Goal: Task Accomplishment & Management: Manage account settings

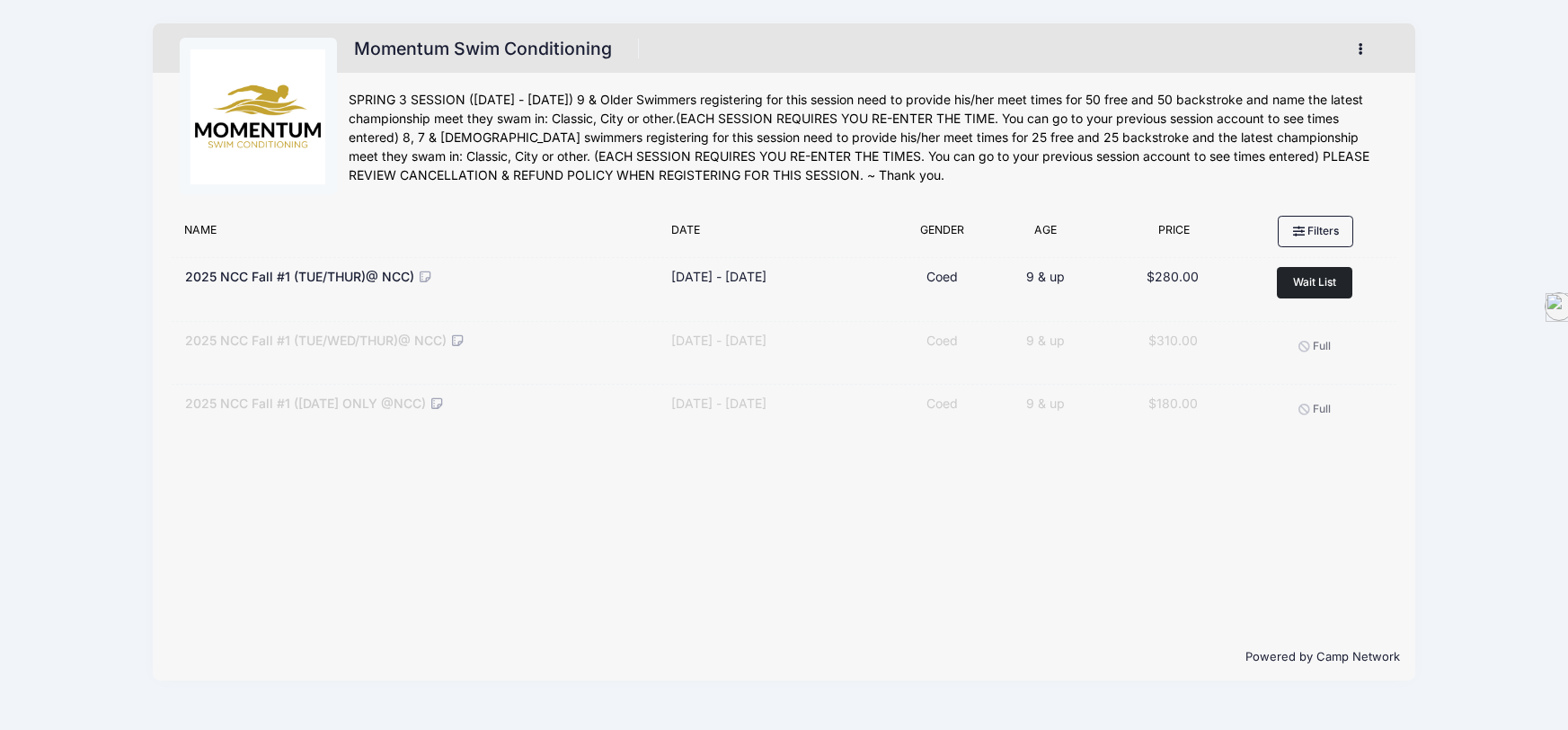
click at [1363, 48] on button "button" at bounding box center [1365, 49] width 49 height 31
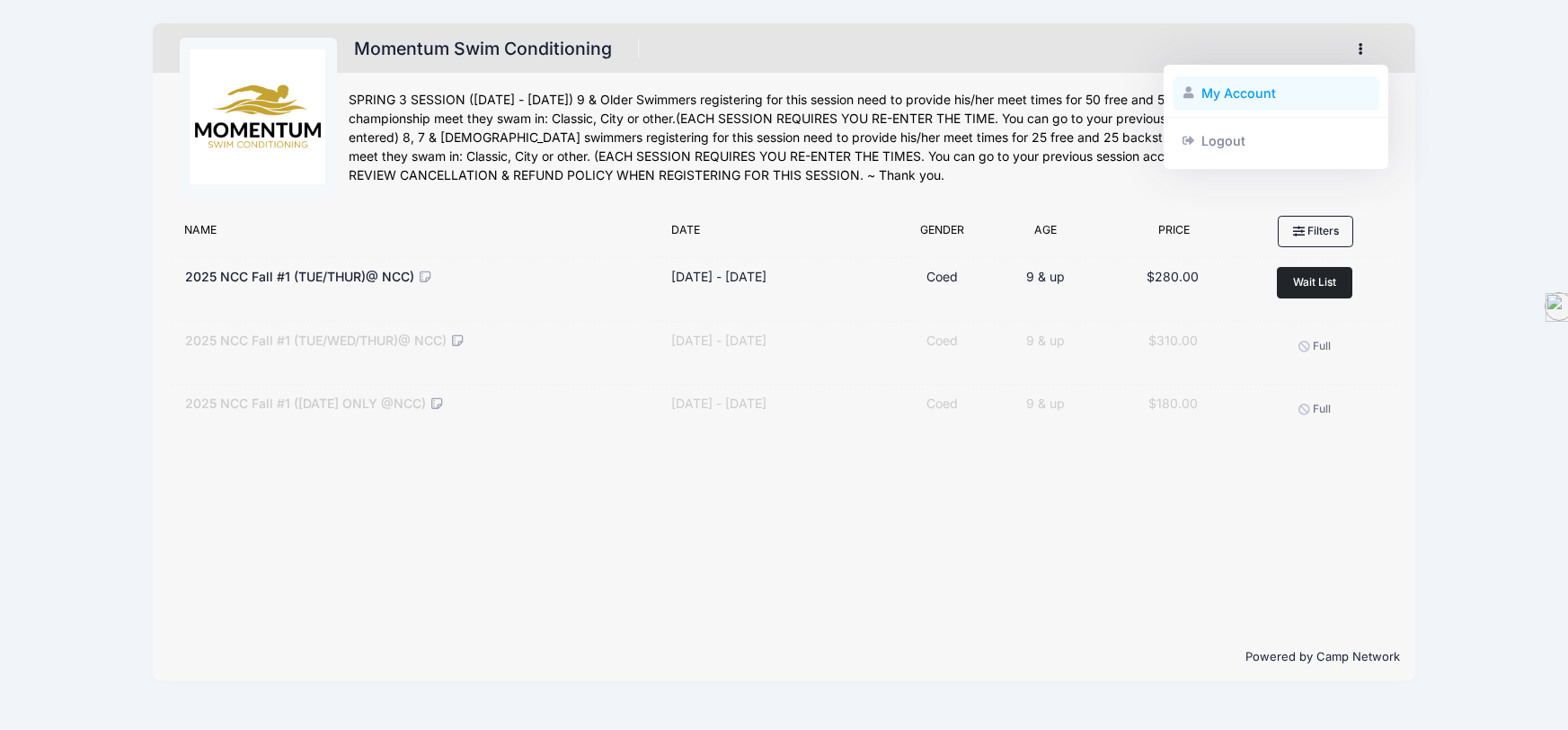
click at [1289, 97] on link "My Account" at bounding box center [1276, 93] width 208 height 34
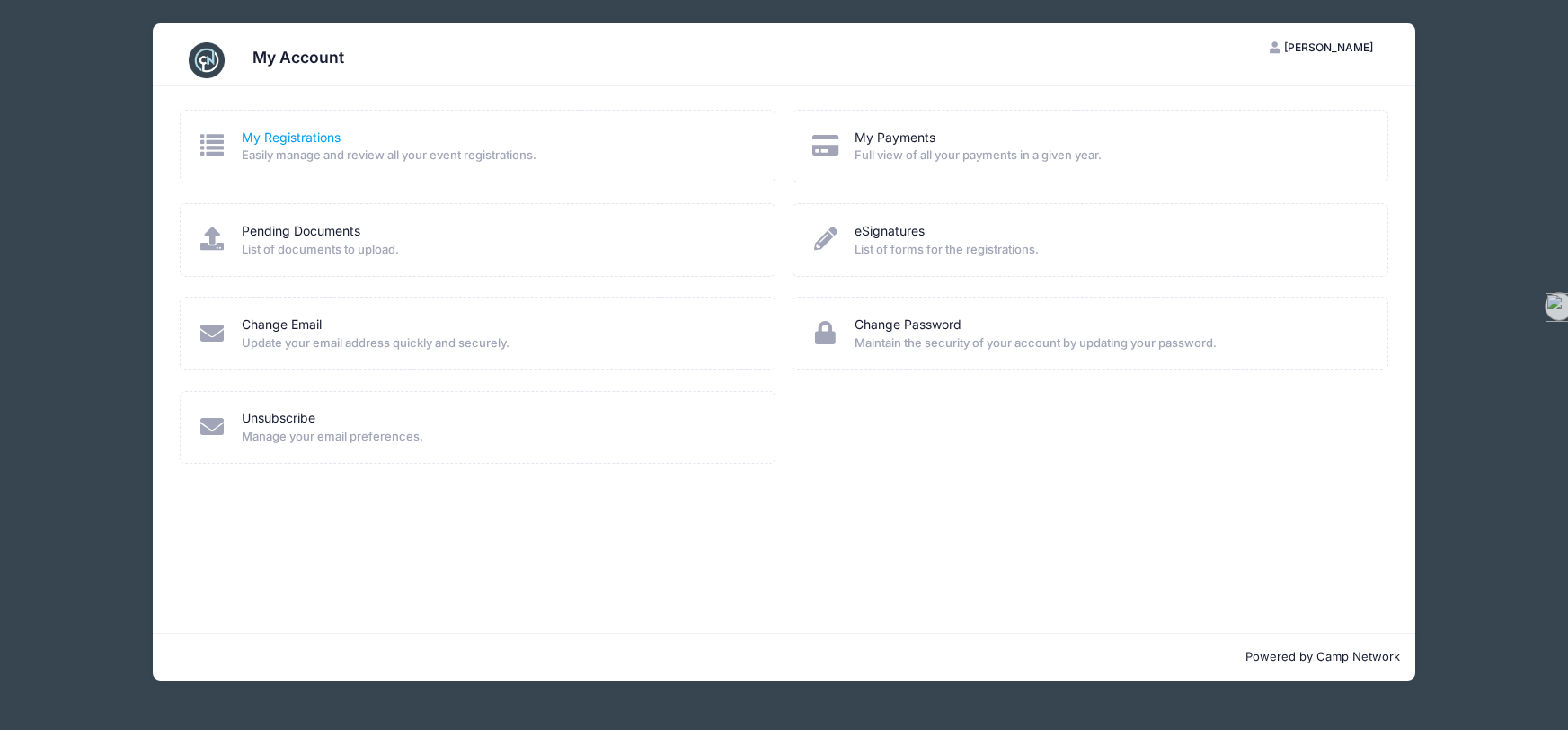
click at [302, 137] on link "My Registrations" at bounding box center [292, 137] width 99 height 18
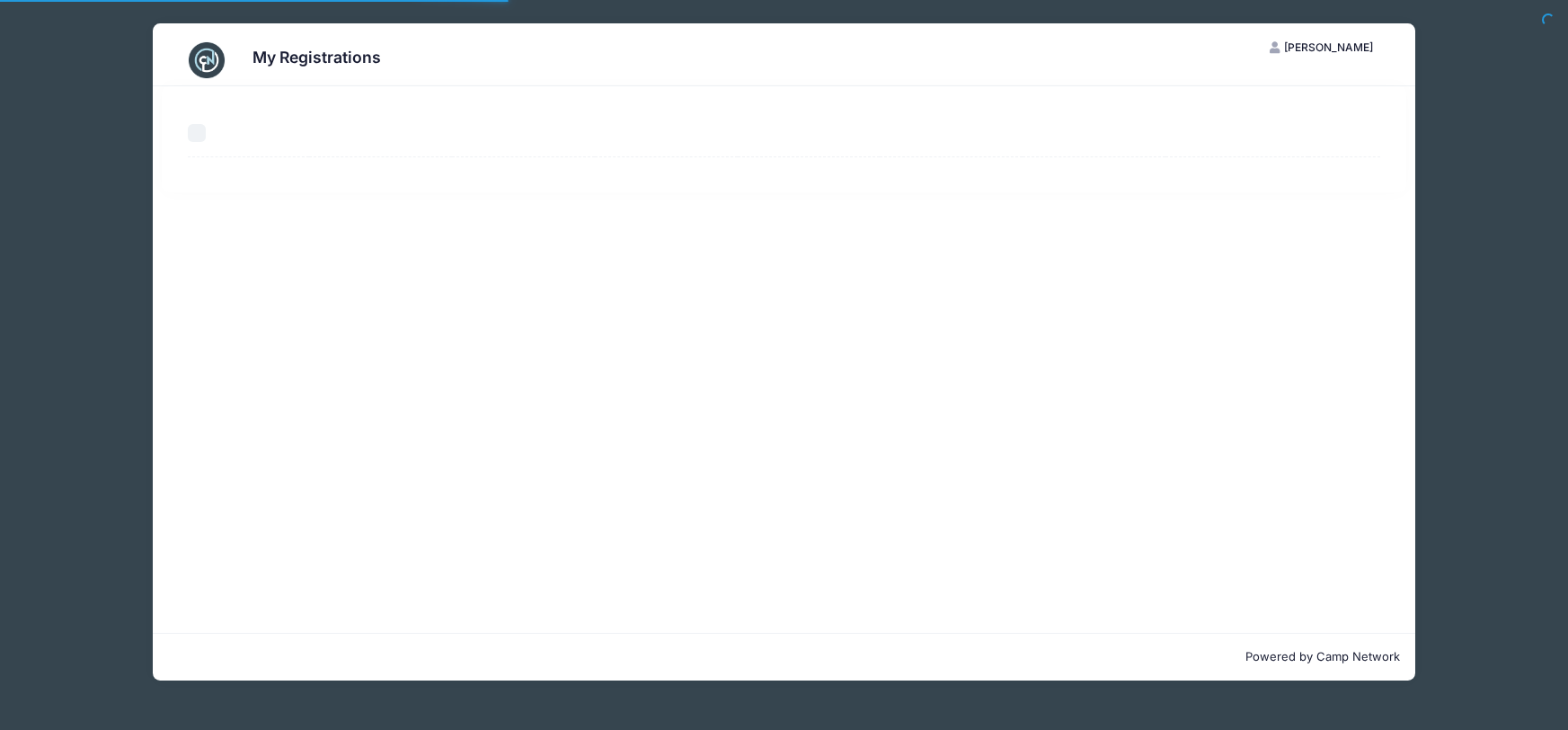
select select "50"
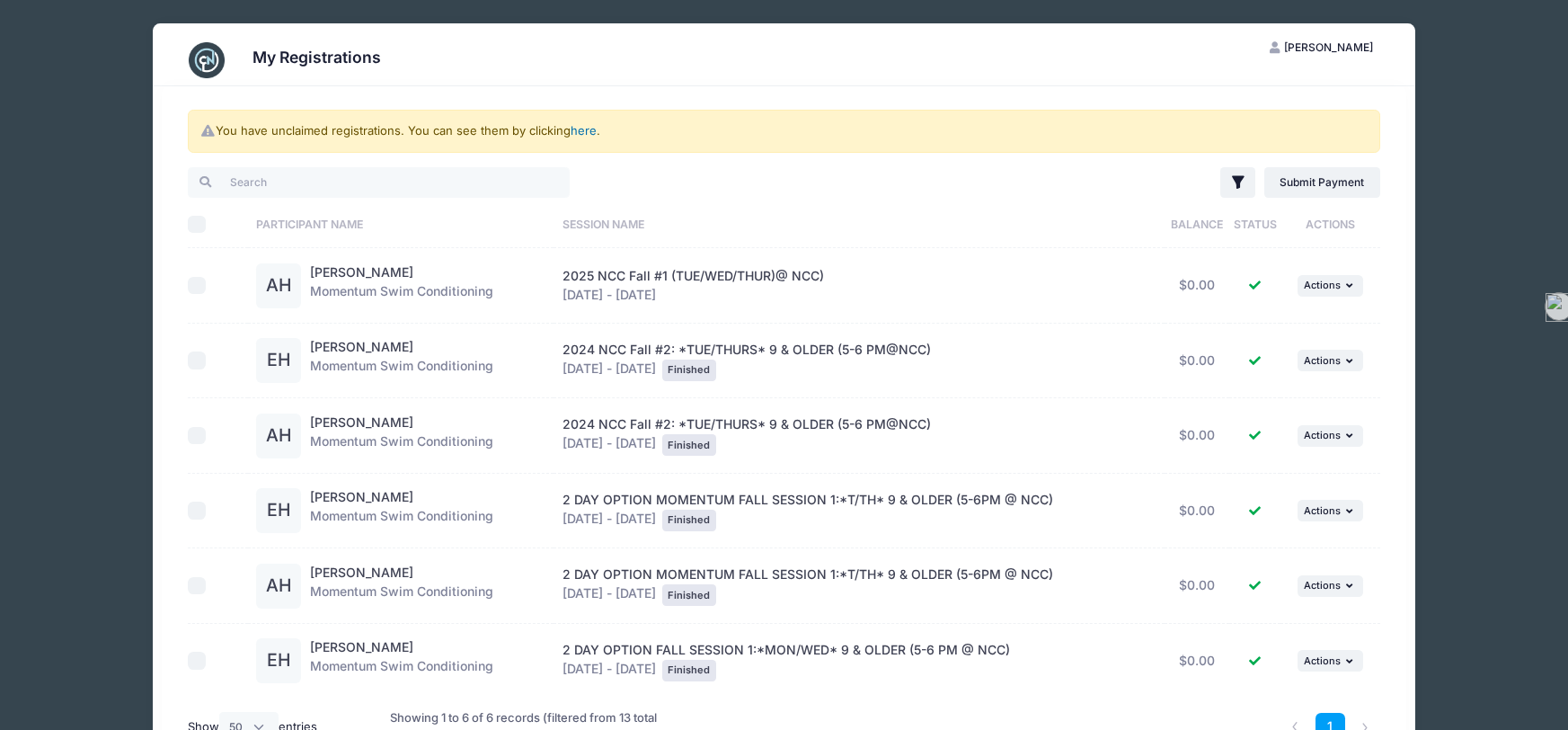
click at [588, 132] on link "here" at bounding box center [583, 130] width 26 height 15
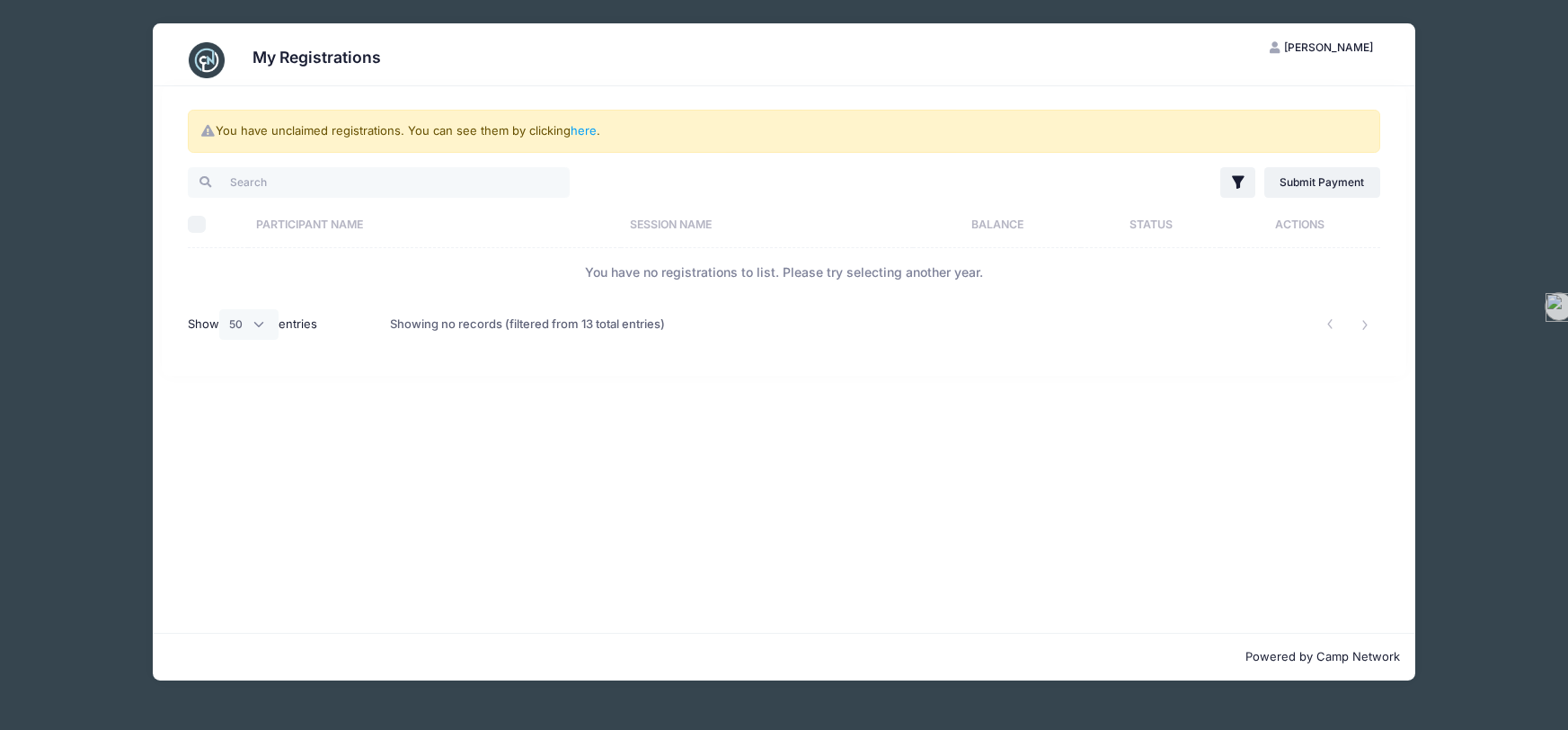
click at [249, 208] on th "Participant Name" at bounding box center [435, 224] width 373 height 48
click at [1330, 49] on span "[PERSON_NAME]" at bounding box center [1329, 48] width 89 height 14
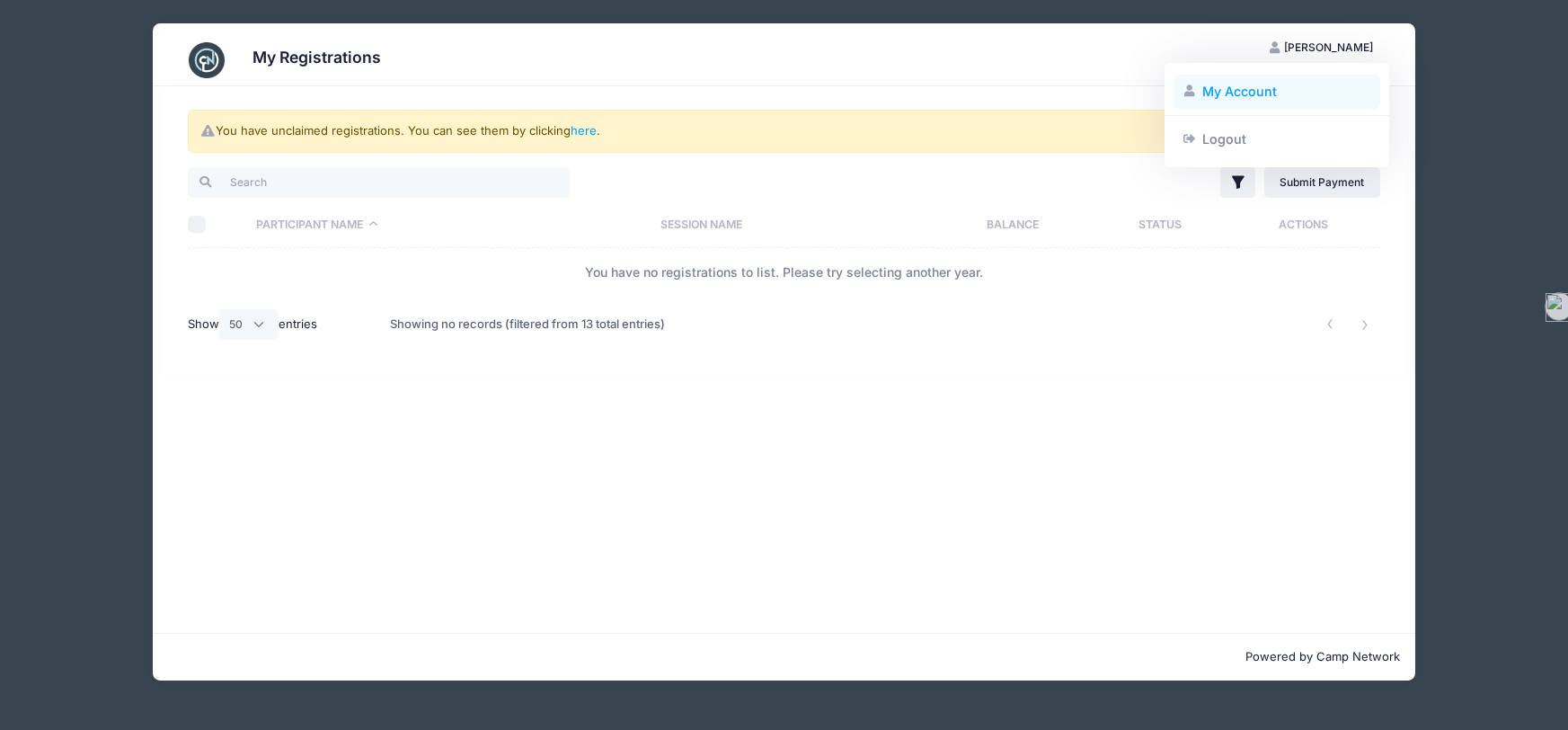
click at [1266, 86] on link "My Account" at bounding box center [1277, 91] width 208 height 34
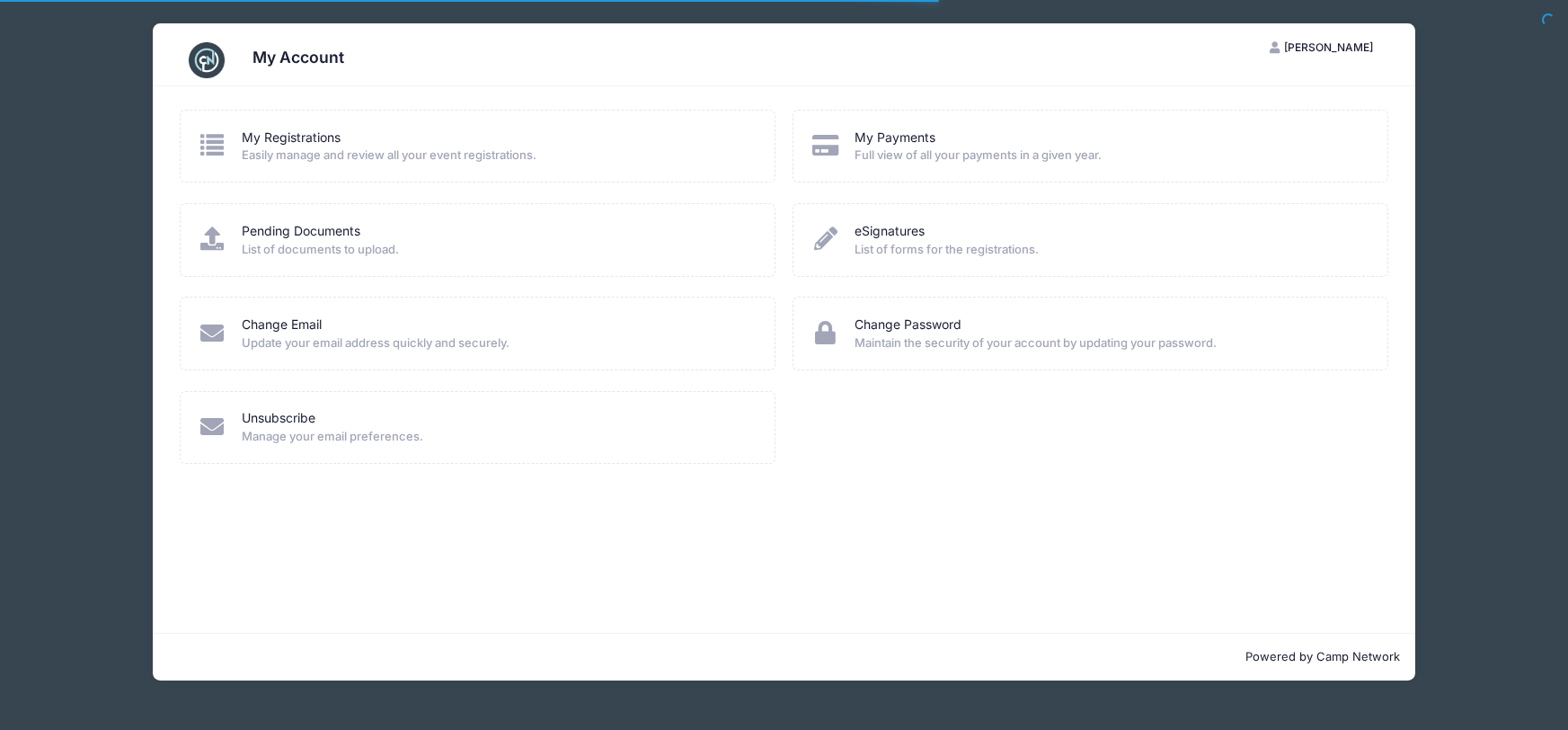
click at [368, 153] on span "Easily manage and review all your event registrations." at bounding box center [497, 156] width 509 height 17
click at [257, 138] on link "My Registrations" at bounding box center [292, 137] width 99 height 18
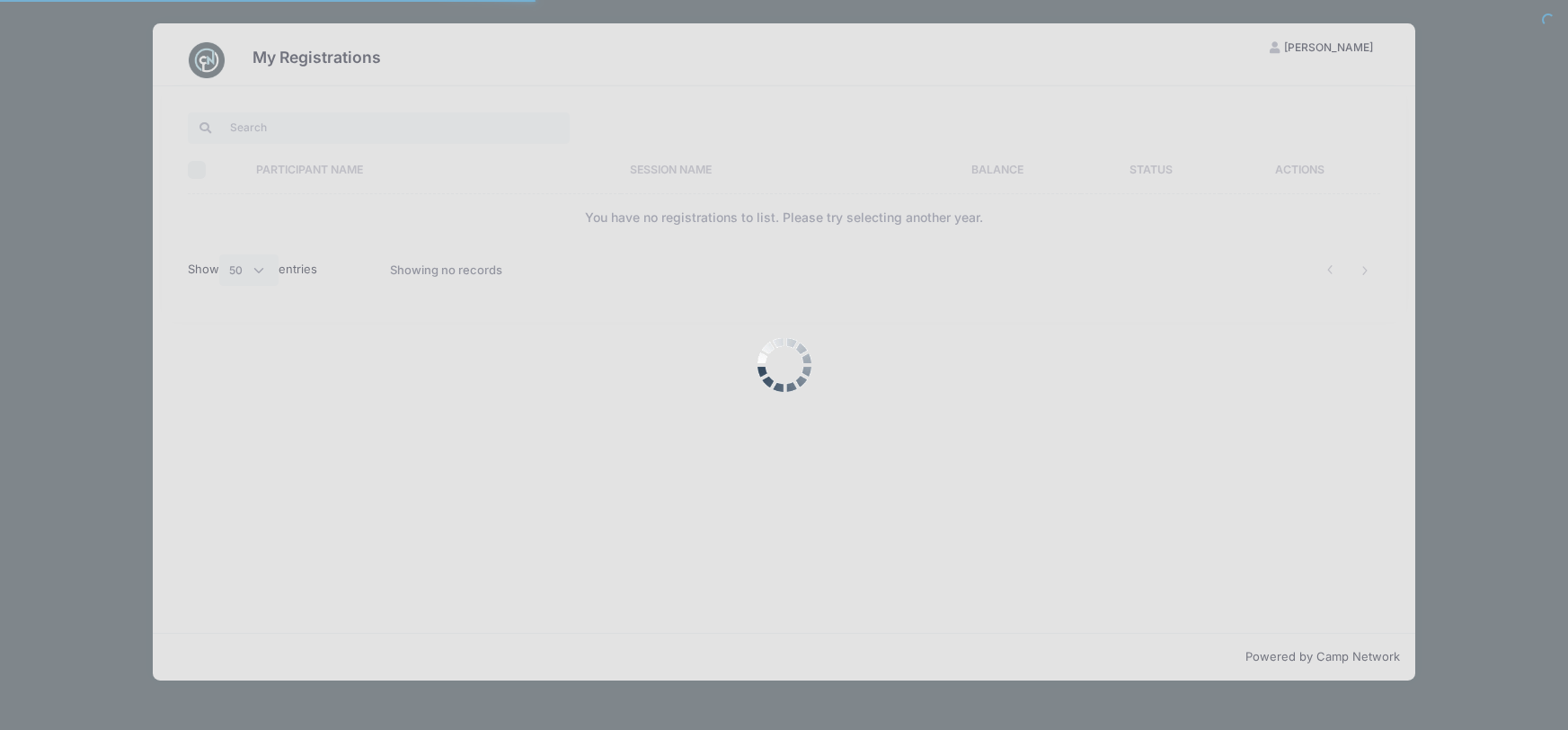
select select "50"
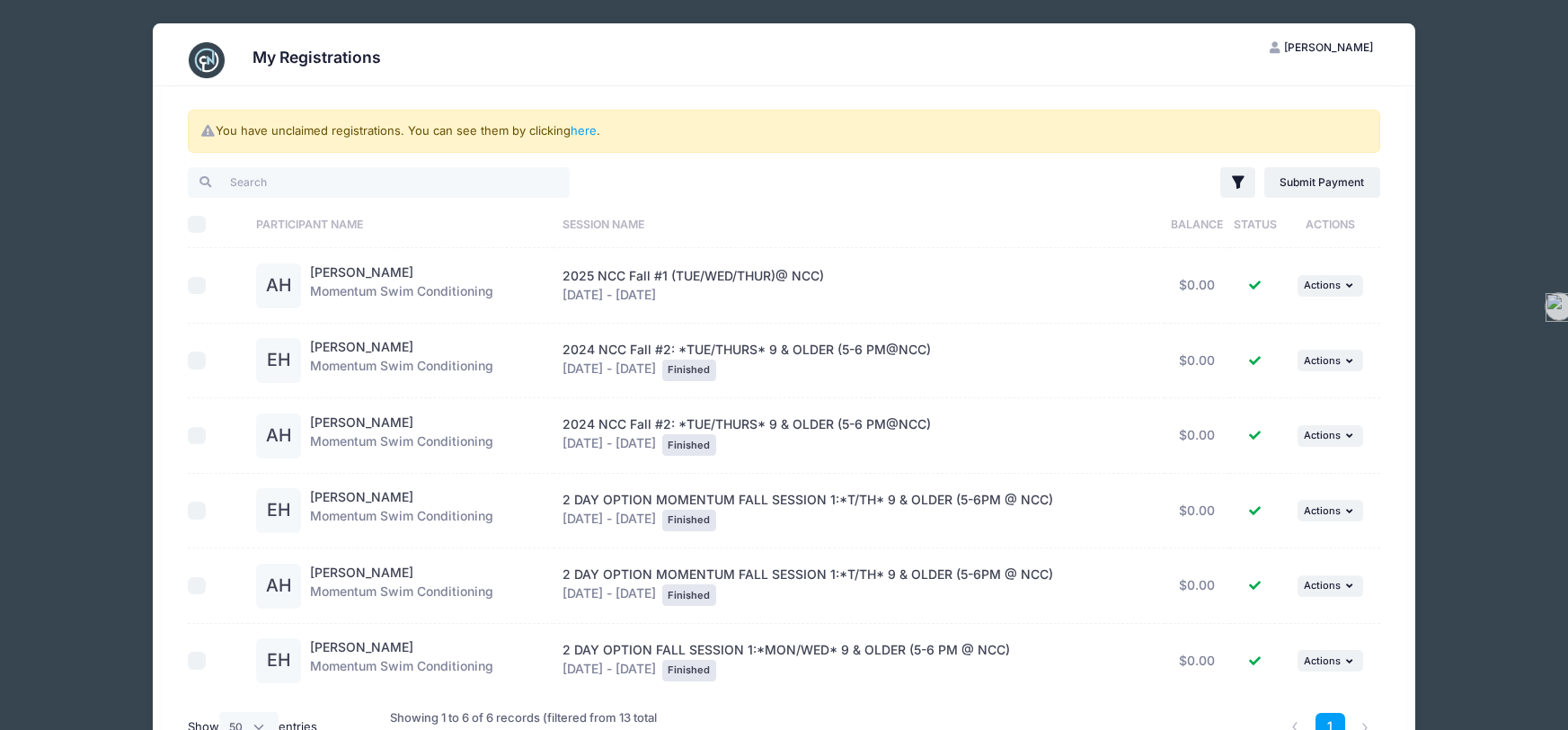
click at [1464, 59] on div "My Registrations NH [PERSON_NAME] My Account Logout You have unclaimed registra…" at bounding box center [784, 425] width 1515 height 850
click at [1417, 88] on div "My Registrations NH [PERSON_NAME] My Account Logout You have unclaimed registra…" at bounding box center [784, 425] width 1515 height 850
click at [1378, 57] on button "NH [PERSON_NAME]" at bounding box center [1321, 47] width 135 height 30
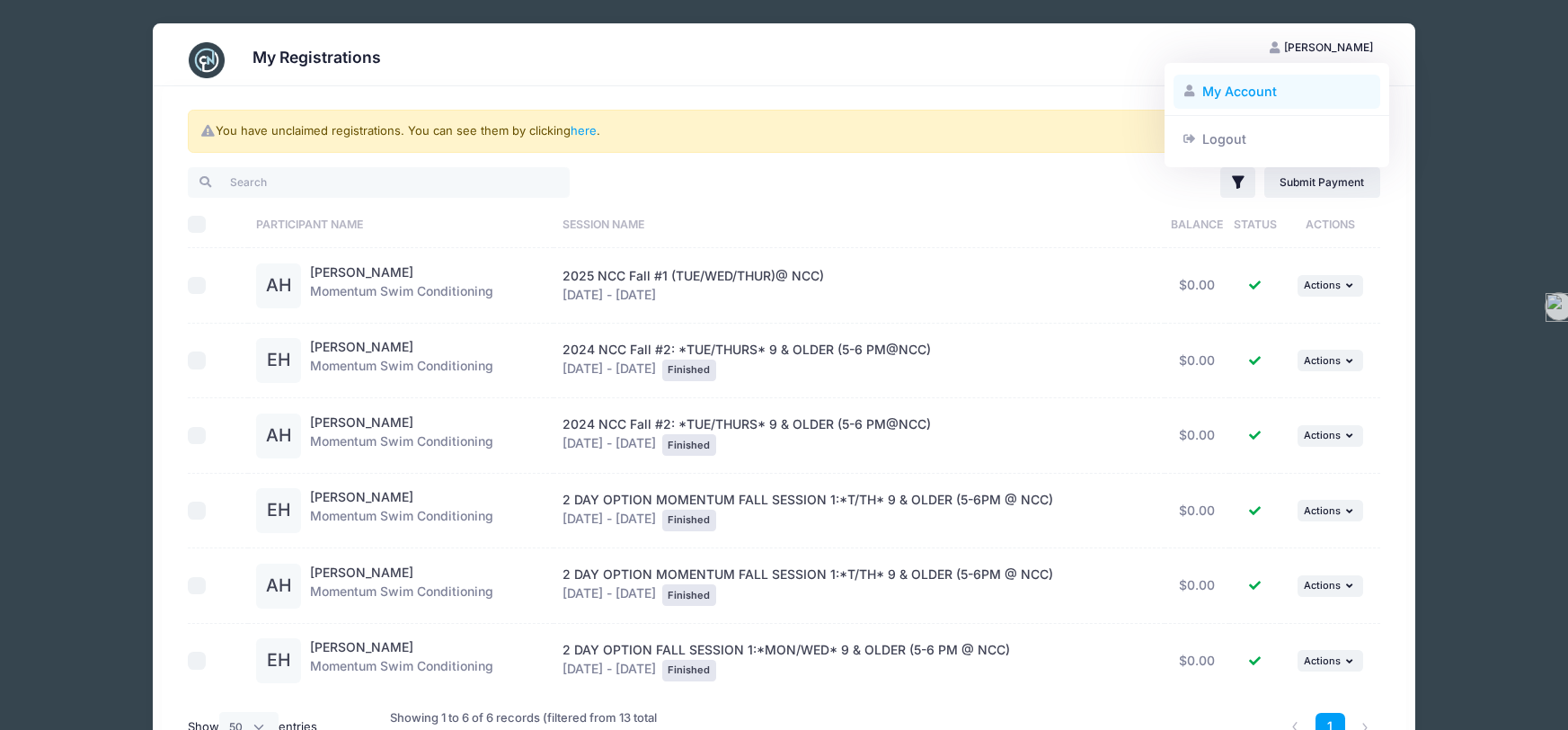
click at [1266, 89] on link "My Account" at bounding box center [1277, 91] width 208 height 34
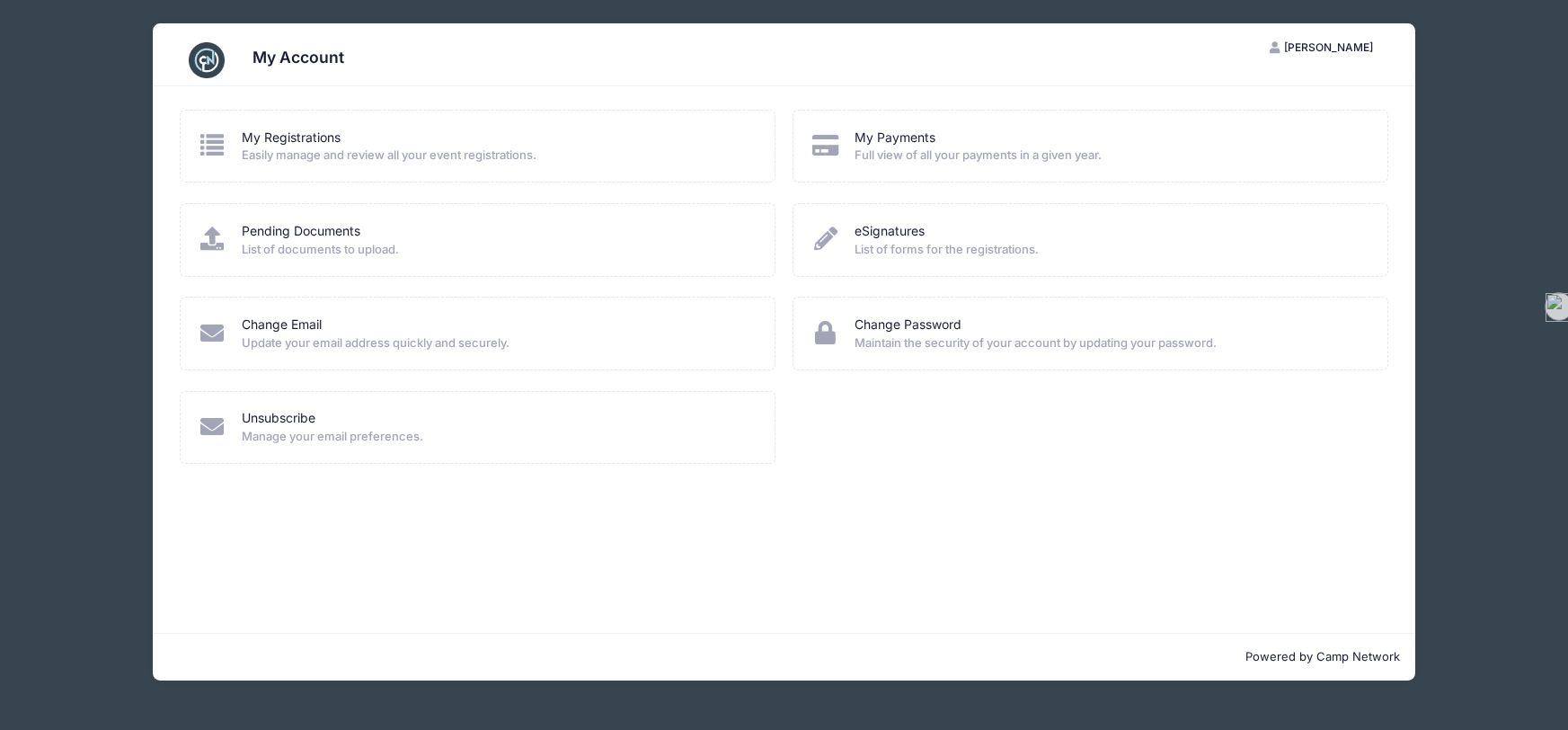
click at [1335, 42] on span "[PERSON_NAME]" at bounding box center [1329, 48] width 89 height 14
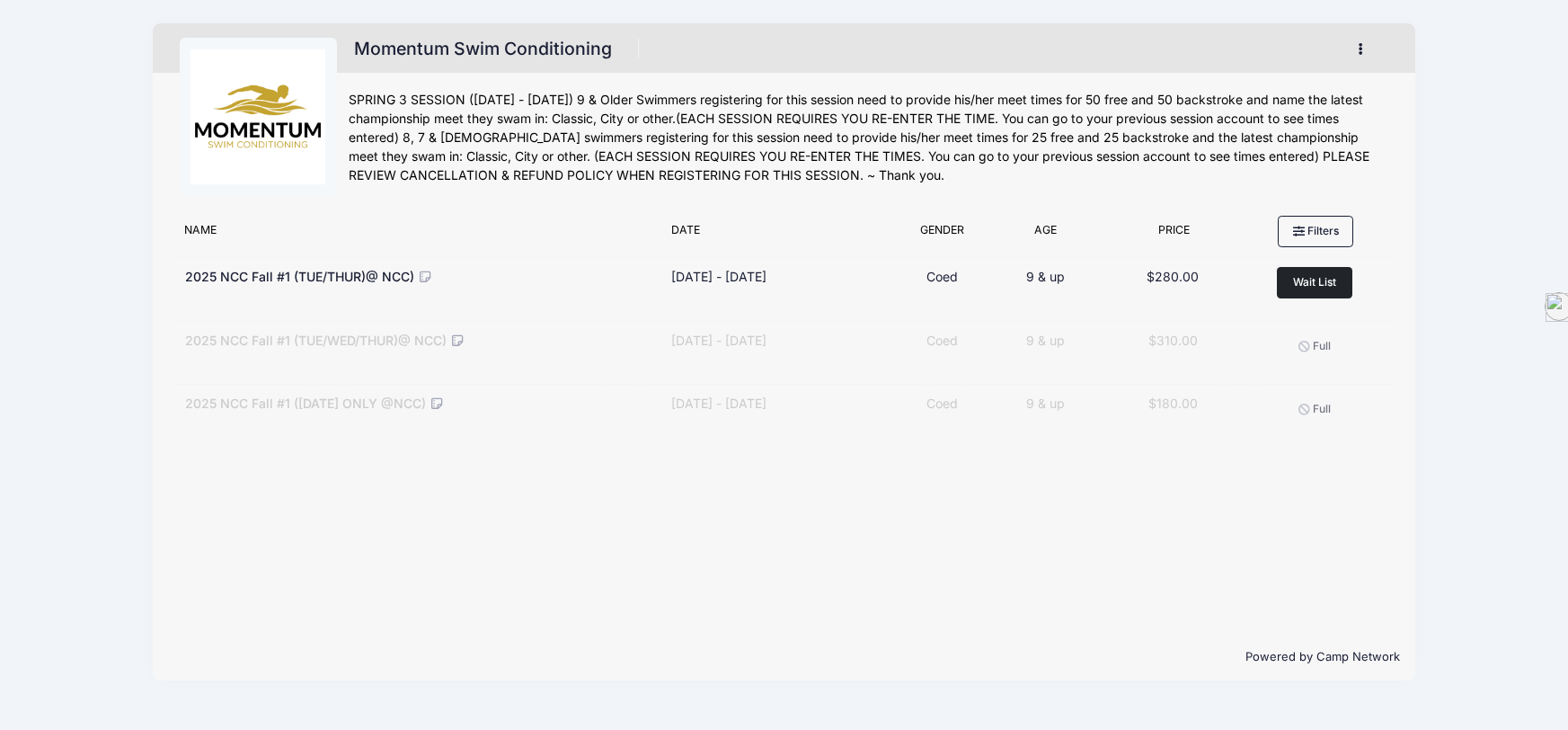
click at [1361, 37] on button "button" at bounding box center [1365, 49] width 49 height 31
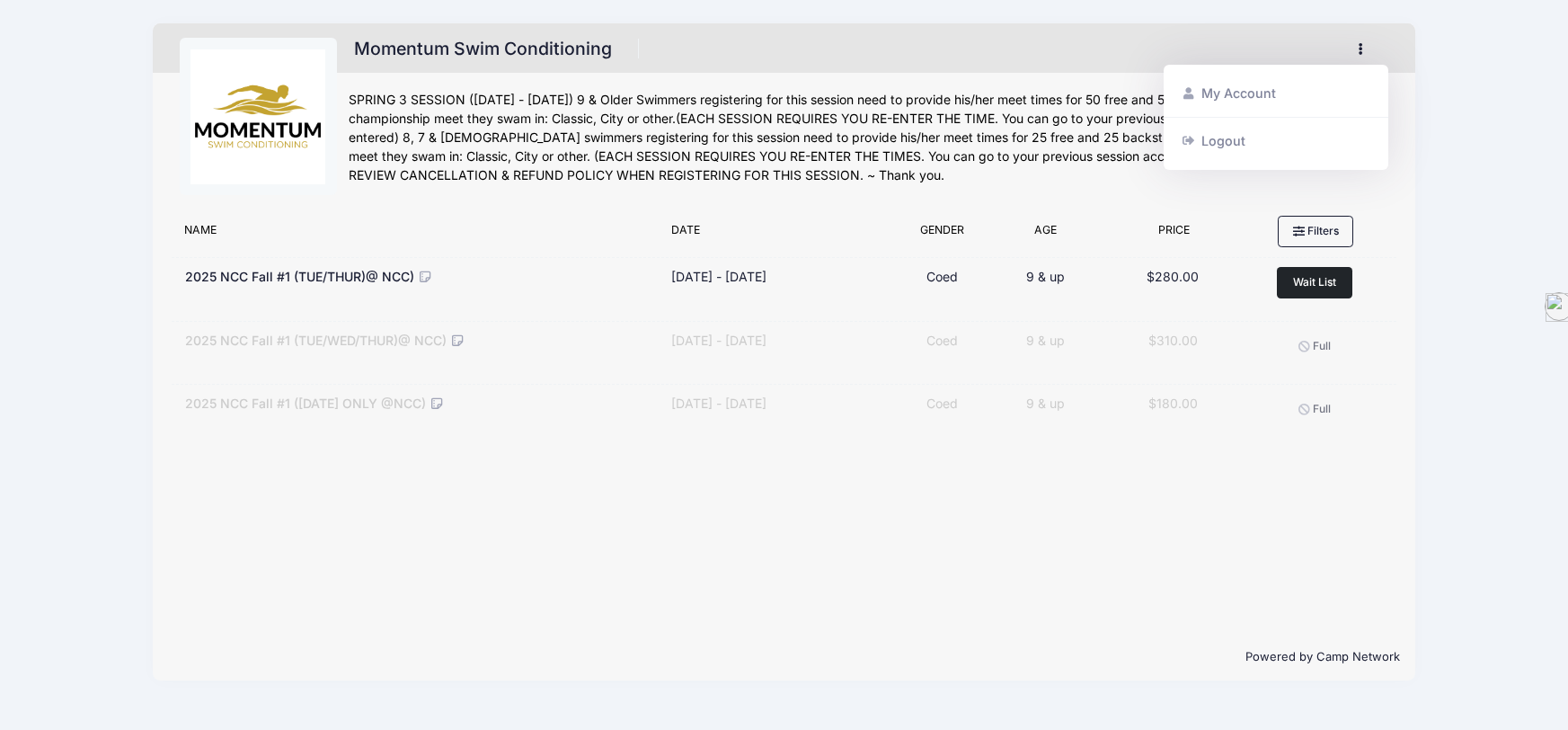
click at [1407, 37] on div "Momentum Swim Conditioning Register My Account Logout" at bounding box center [784, 115] width 1262 height 184
